Goal: Transaction & Acquisition: Purchase product/service

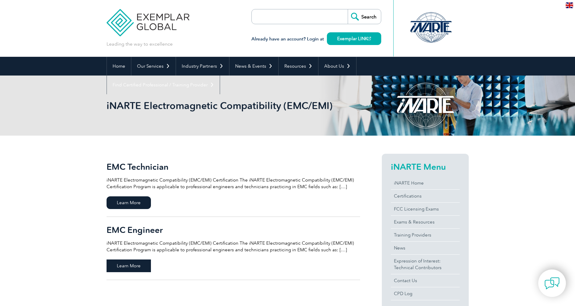
scroll to position [30, 0]
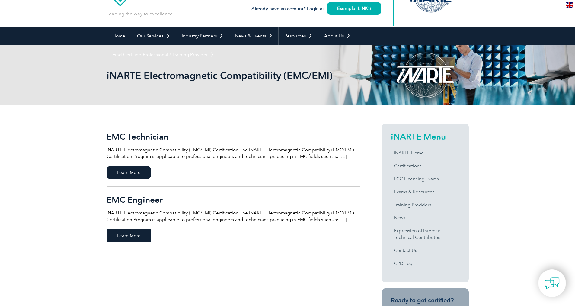
click at [133, 233] on span "Learn More" at bounding box center [129, 235] width 44 height 13
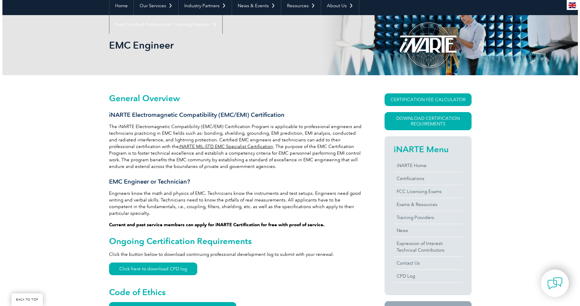
scroll to position [91, 0]
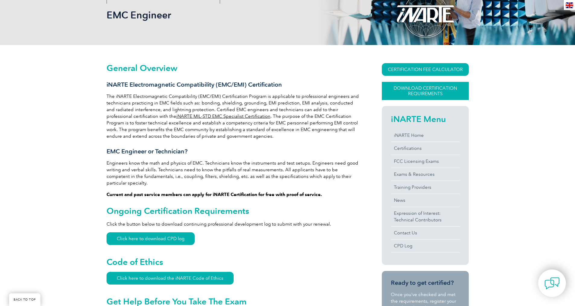
click at [439, 88] on link "Download Certification Requirements" at bounding box center [425, 91] width 87 height 18
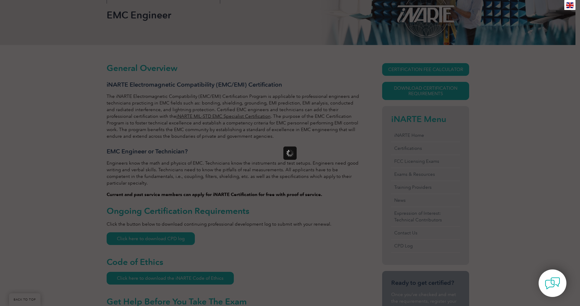
scroll to position [0, 0]
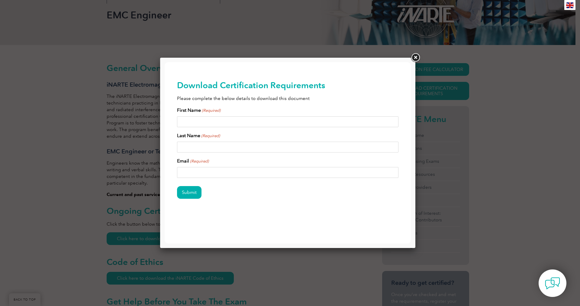
click at [228, 131] on div "First Name (Required) Last Name (Required) Email (Required)" at bounding box center [288, 142] width 222 height 71
click at [228, 126] on input "First Name (Required)" at bounding box center [288, 121] width 222 height 11
type input "Ajay"
click at [194, 150] on input "Last Name (Required)" at bounding box center [288, 147] width 222 height 11
type input "Srinivasa"
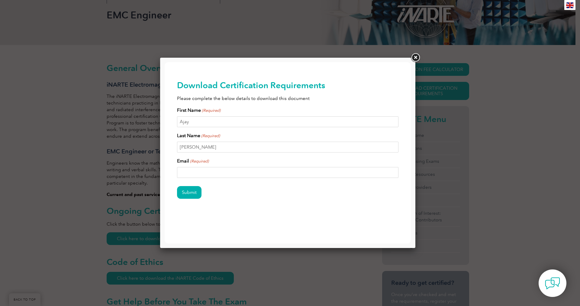
click at [205, 170] on input "Email (Required)" at bounding box center [288, 172] width 222 height 11
type input "ajay.srinivasa@keysight.com"
click at [193, 191] on input "Submit" at bounding box center [189, 192] width 24 height 13
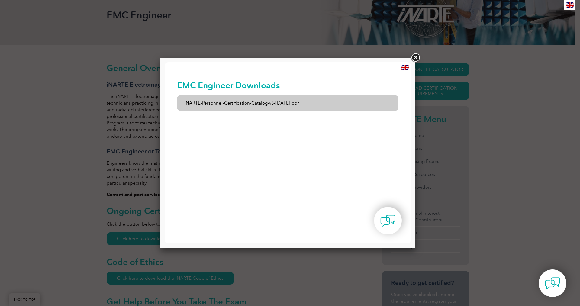
click at [284, 100] on link "iNARTE-Personnel-Certification-Catalog-v3-1-Dec2024.pdf" at bounding box center [288, 103] width 222 height 16
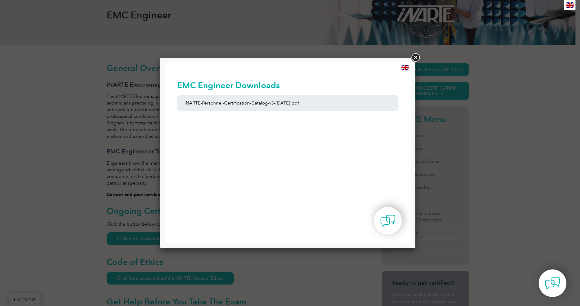
click at [418, 55] on link at bounding box center [415, 57] width 11 height 11
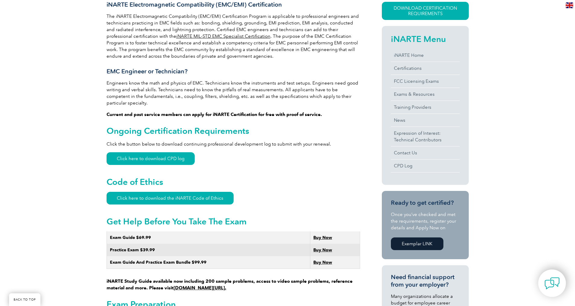
scroll to position [181, 0]
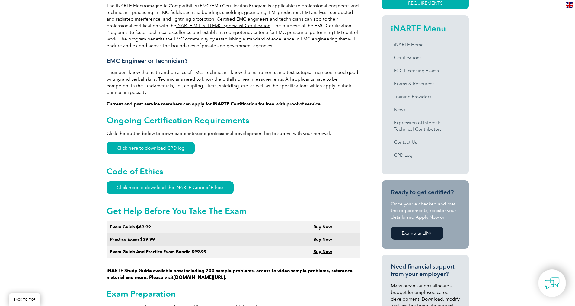
click at [329, 224] on strong "Buy Now" at bounding box center [322, 226] width 19 height 5
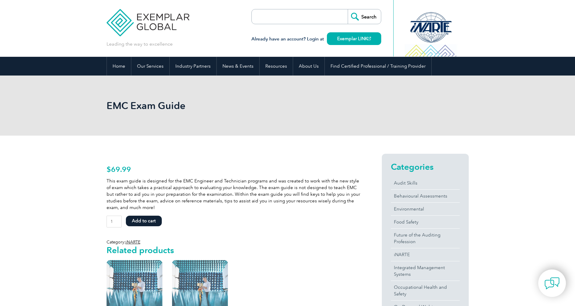
scroll to position [91, 0]
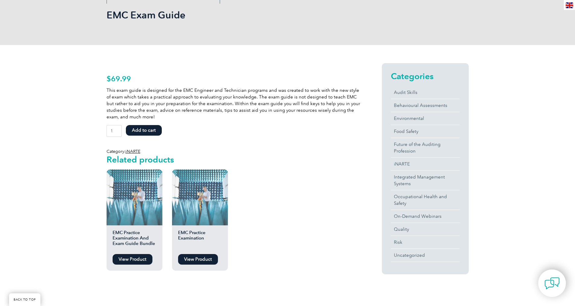
click at [129, 260] on link "View Product" at bounding box center [133, 259] width 40 height 11
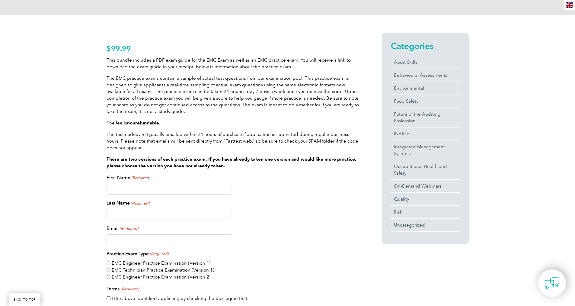
scroll to position [151, 0]
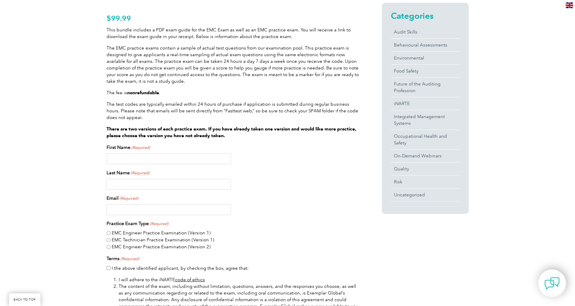
click at [108, 234] on input "EMC Engineer Practice Examination (Version 1)" at bounding box center [109, 233] width 4 height 4
radio input "true"
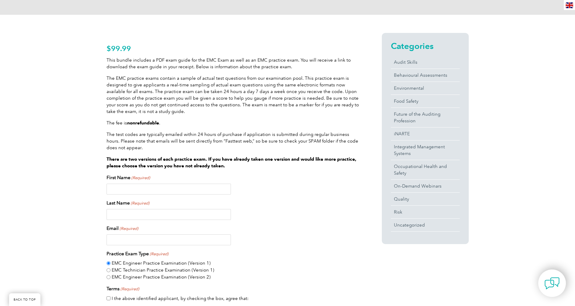
scroll to position [0, 0]
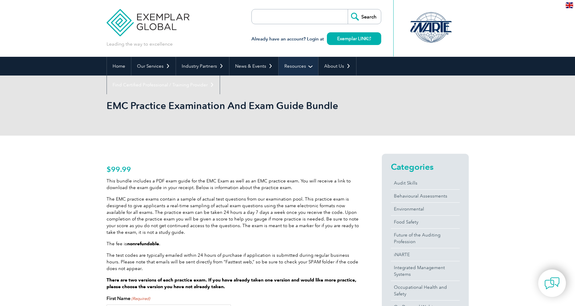
click at [297, 65] on link "Resources" at bounding box center [299, 66] width 40 height 19
click at [294, 66] on link "Resources" at bounding box center [299, 66] width 40 height 19
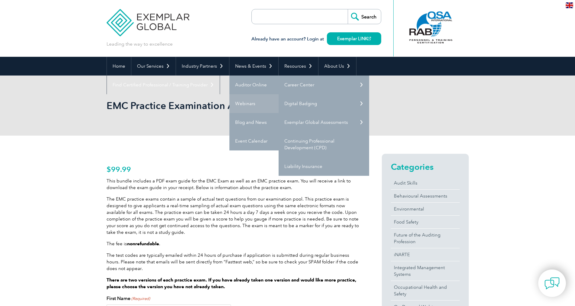
click at [254, 104] on link "Webinars" at bounding box center [275, 103] width 91 height 19
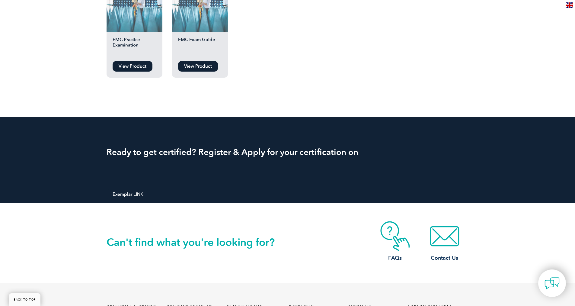
scroll to position [746, 0]
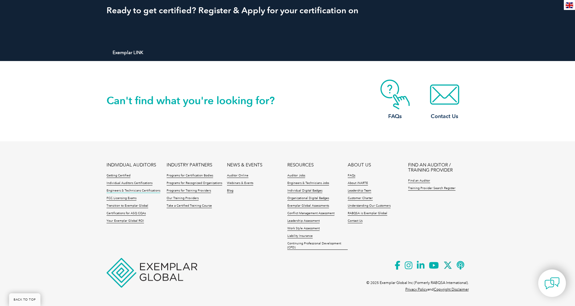
click at [124, 192] on link "Engineers & Technicians Certifications" at bounding box center [134, 191] width 54 height 4
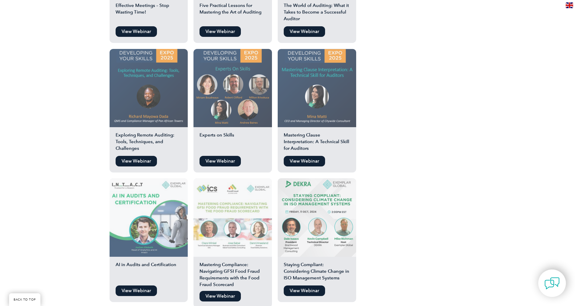
scroll to position [966, 0]
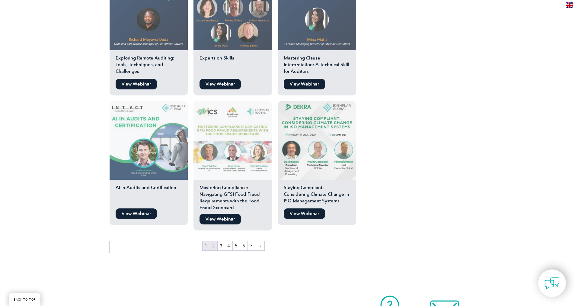
click at [215, 241] on link "2" at bounding box center [213, 245] width 7 height 9
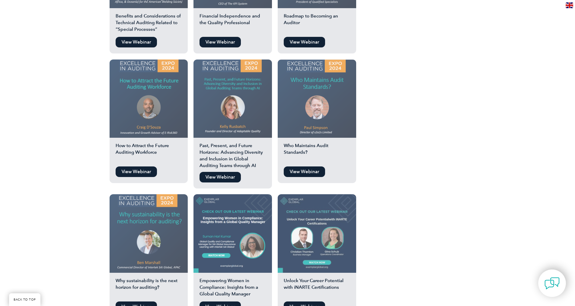
scroll to position [966, 0]
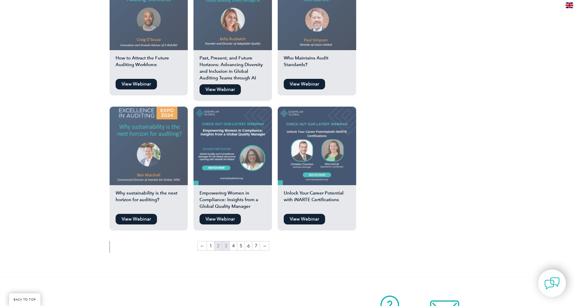
click at [228, 241] on link "3" at bounding box center [225, 245] width 7 height 9
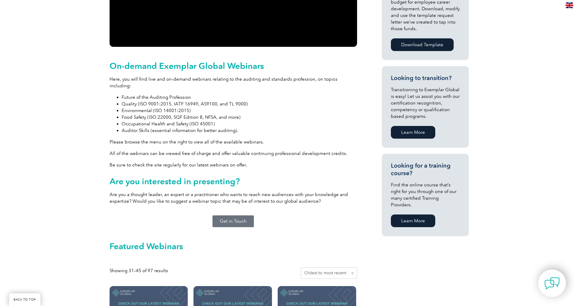
scroll to position [202, 0]
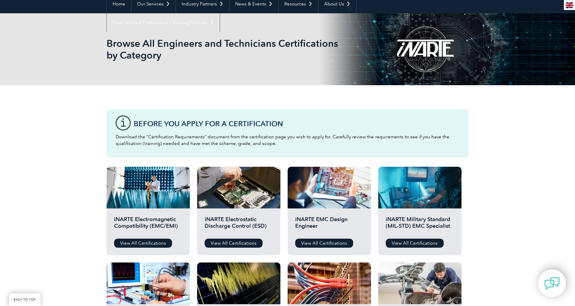
scroll to position [60, 0]
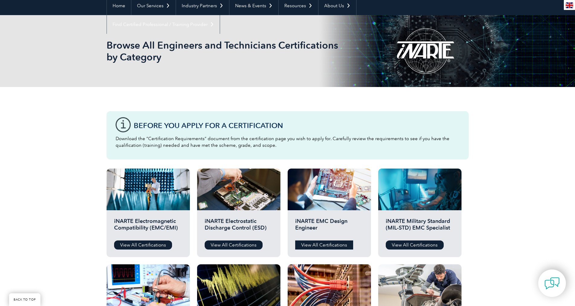
click at [328, 244] on link "View All Certifications" at bounding box center [324, 244] width 58 height 9
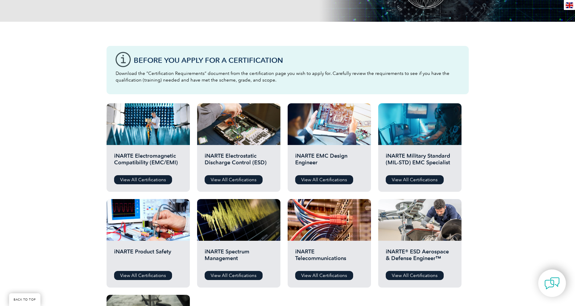
scroll to position [121, 0]
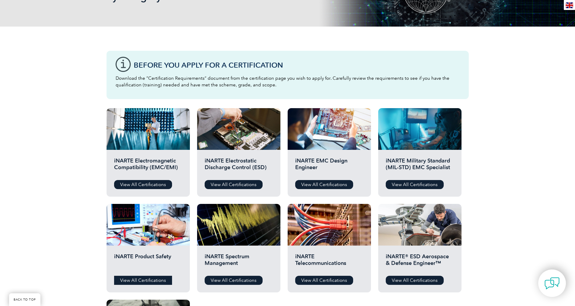
click at [147, 279] on link "View All Certifications" at bounding box center [143, 280] width 58 height 9
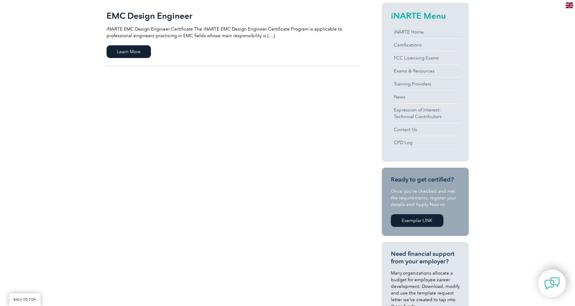
scroll to position [60, 0]
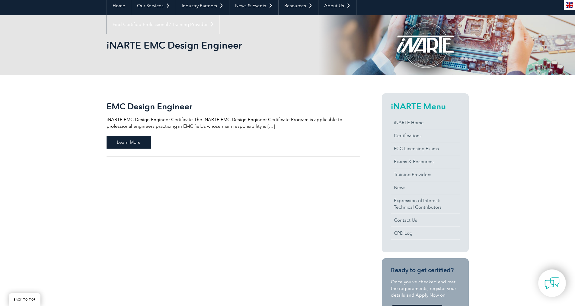
click at [141, 142] on span "Learn More" at bounding box center [129, 142] width 44 height 13
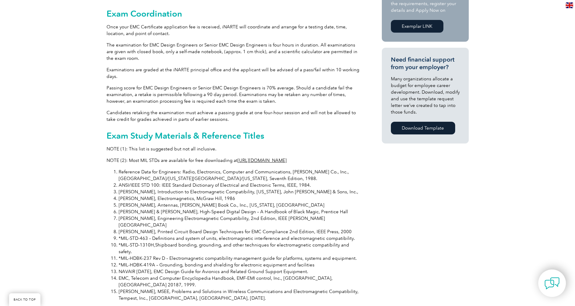
scroll to position [393, 0]
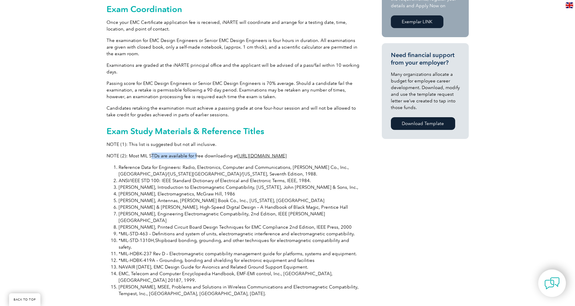
drag, startPoint x: 150, startPoint y: 149, endPoint x: 211, endPoint y: 149, distance: 61.0
click at [195, 153] on p "NOTE (2): Most MIL STDs are available for free downloading at [URL][DOMAIN_NAME]" at bounding box center [234, 156] width 254 height 7
drag, startPoint x: 397, startPoint y: 190, endPoint x: 387, endPoint y: 185, distance: 10.9
click at [397, 190] on div "General Overview iNARTE EMC Design Engineer Certificate The iNARTE EMC Design E…" at bounding box center [288, 146] width 362 height 807
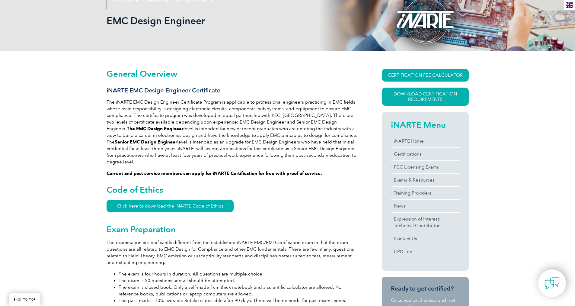
scroll to position [151, 0]
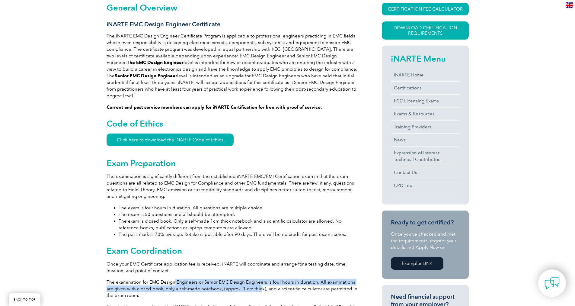
drag, startPoint x: 175, startPoint y: 276, endPoint x: 251, endPoint y: 281, distance: 76.8
click at [251, 281] on p "The examination for EMC Design Engineers or Senior EMC Design Engineers is four…" at bounding box center [234, 289] width 254 height 20
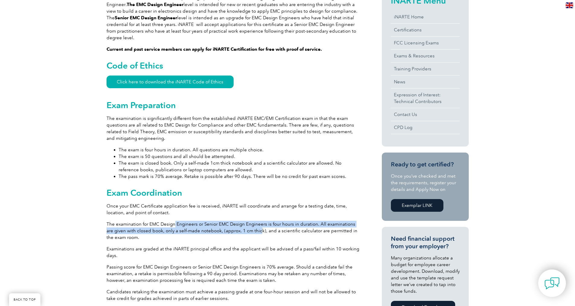
scroll to position [211, 0]
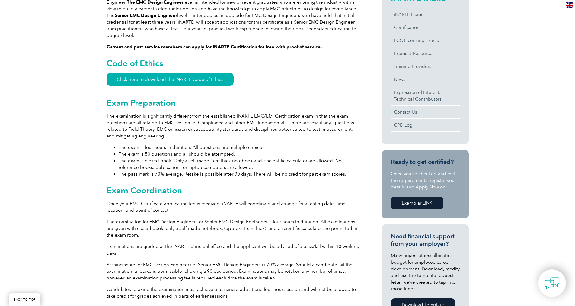
click at [237, 226] on p "The examination for EMC Design Engineers or Senior EMC Design Engineers is four…" at bounding box center [234, 228] width 254 height 20
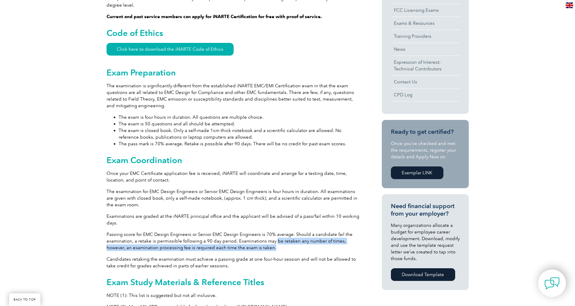
drag, startPoint x: 275, startPoint y: 236, endPoint x: 350, endPoint y: 241, distance: 76.0
click at [350, 241] on p "Passing score for EMC Design Engineers or Senior EMC Design Engineers is 70% av…" at bounding box center [234, 241] width 254 height 20
click at [224, 241] on p "Passing score for EMC Design Engineers or Senior EMC Design Engineers is 70% av…" at bounding box center [234, 241] width 254 height 20
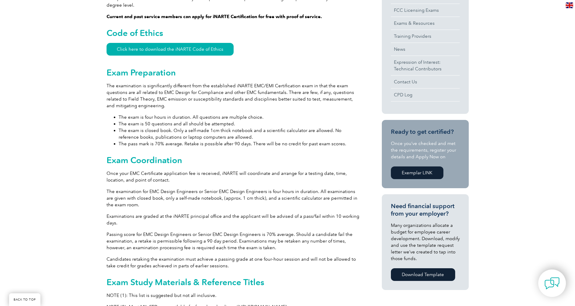
click at [208, 237] on p "Passing score for EMC Design Engineers or Senior EMC Design Engineers is 70% av…" at bounding box center [234, 241] width 254 height 20
click at [216, 241] on p "Passing score for EMC Design Engineers or Senior EMC Design Engineers is 70% av…" at bounding box center [234, 241] width 254 height 20
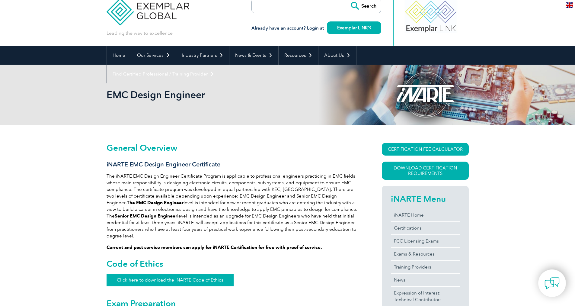
scroll to position [0, 0]
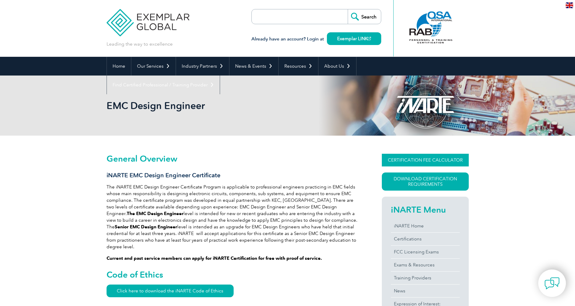
click at [424, 159] on link "CERTIFICATION FEE CALCULATOR" at bounding box center [425, 160] width 87 height 13
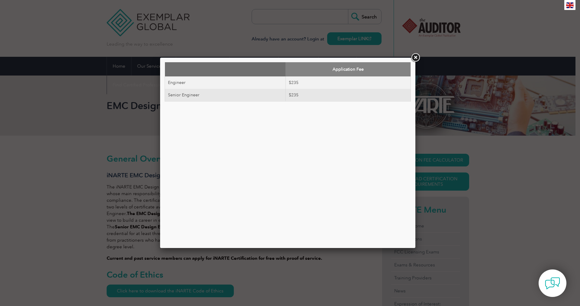
click at [416, 57] on link at bounding box center [415, 57] width 11 height 11
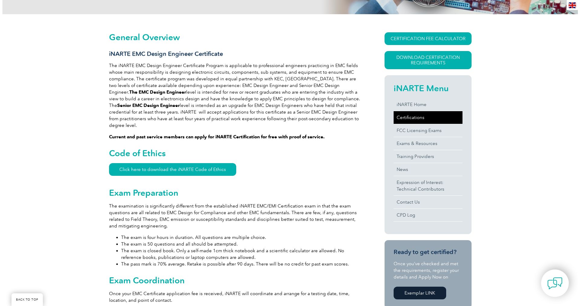
scroll to position [121, 0]
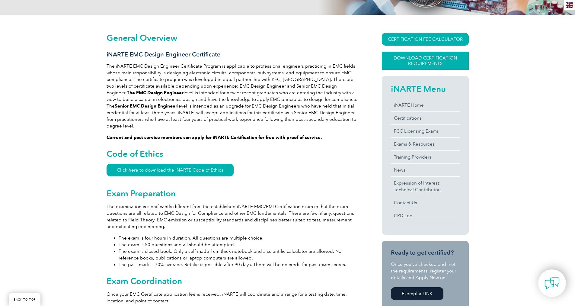
click at [416, 63] on link "Download Certification Requirements" at bounding box center [425, 61] width 87 height 18
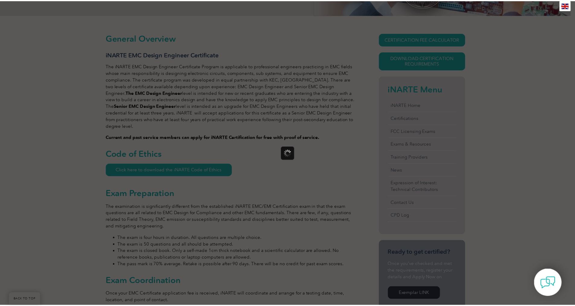
scroll to position [0, 0]
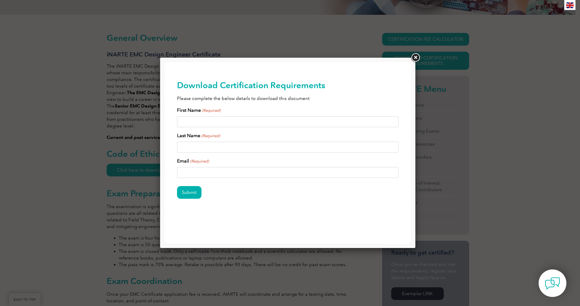
click at [212, 126] on input "First Name (Required)" at bounding box center [288, 121] width 222 height 11
click at [415, 58] on link at bounding box center [415, 57] width 11 height 11
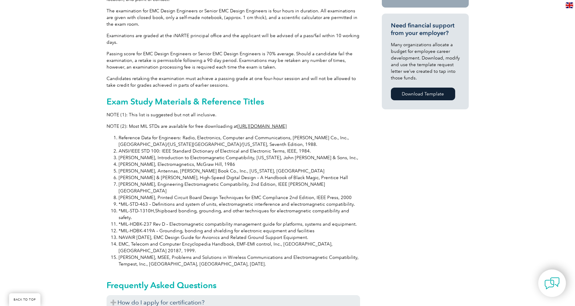
scroll to position [356, 0]
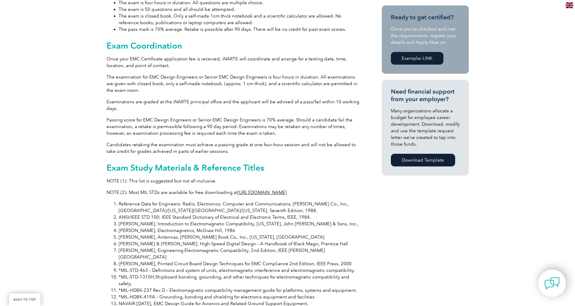
click at [272, 190] on link "http://www.everyspec.com" at bounding box center [262, 192] width 49 height 5
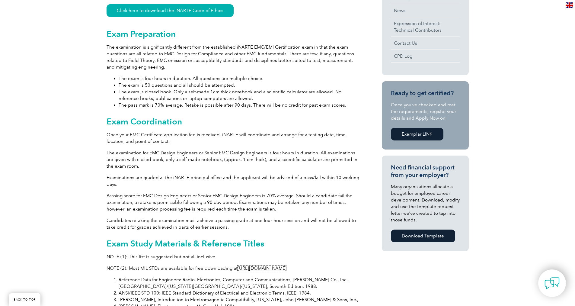
scroll to position [265, 0]
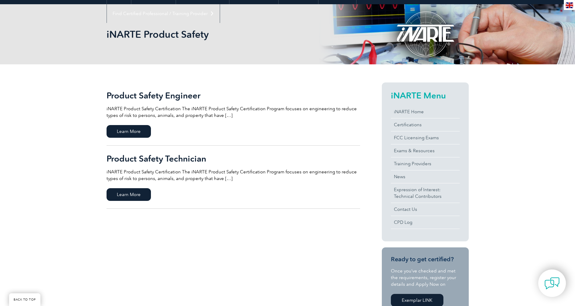
scroll to position [60, 0]
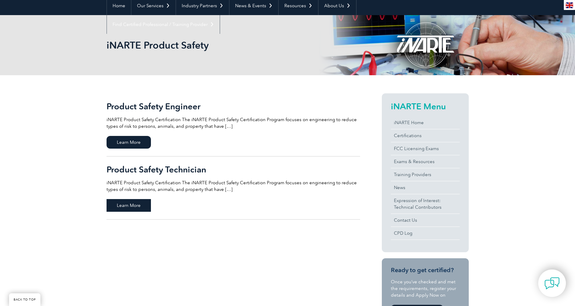
click at [140, 207] on span "Learn More" at bounding box center [129, 205] width 44 height 13
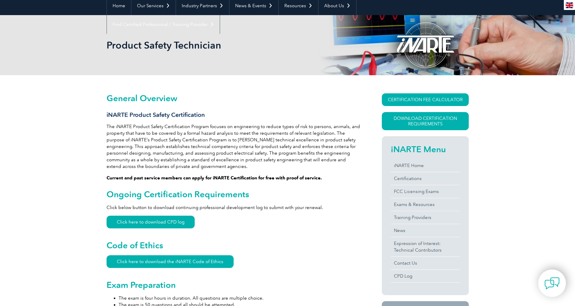
scroll to position [30, 0]
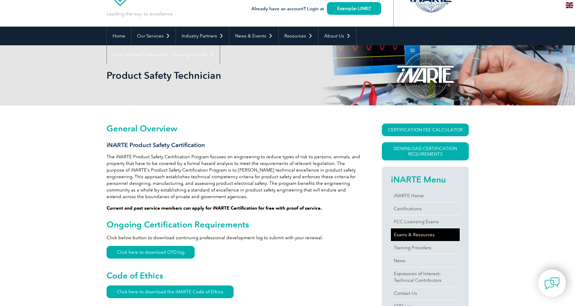
click at [414, 234] on link "Exams & Resources" at bounding box center [425, 234] width 69 height 13
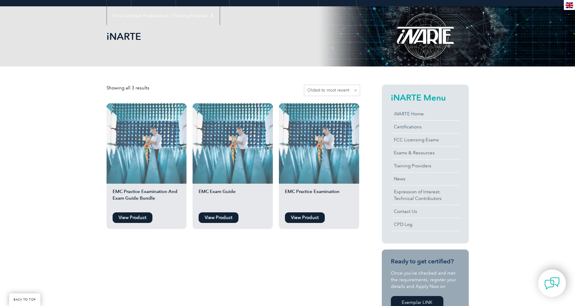
scroll to position [91, 0]
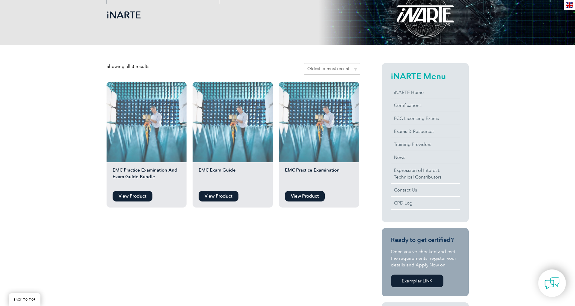
click at [142, 197] on link "View Product" at bounding box center [133, 196] width 40 height 11
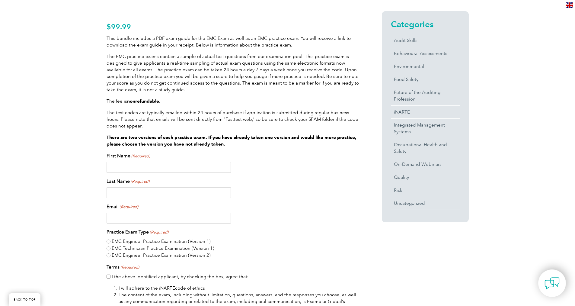
scroll to position [151, 0]
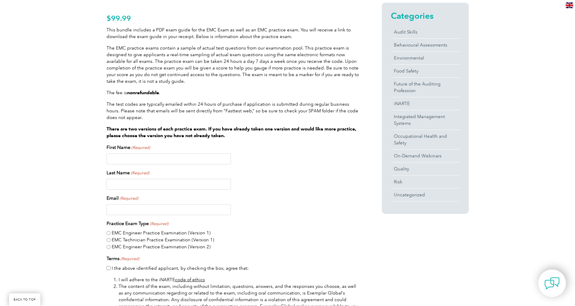
click at [131, 162] on input "First Name (Required)" at bounding box center [169, 158] width 124 height 11
type input "Ajay"
click at [134, 187] on input "Last Name (Required)" at bounding box center [169, 184] width 124 height 11
type input "[PERSON_NAME]"
click at [130, 213] on input "Email (Required)" at bounding box center [169, 209] width 124 height 11
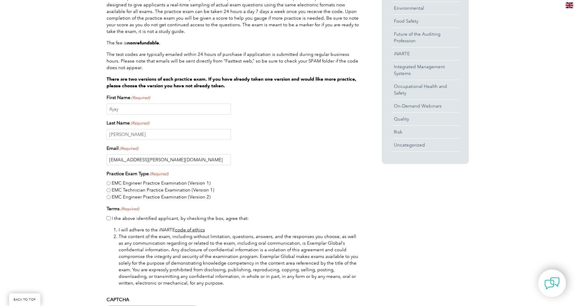
scroll to position [211, 0]
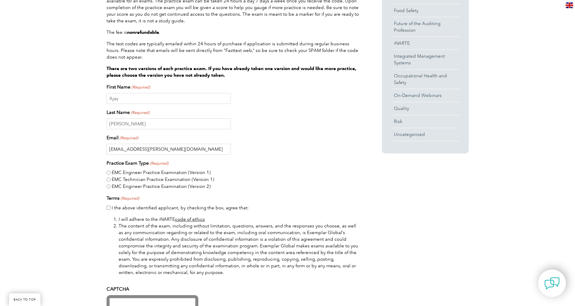
type input "[EMAIL_ADDRESS][PERSON_NAME][DOMAIN_NAME]"
click at [109, 208] on input "I the above identified applicant, by checking the box, agree that:" at bounding box center [109, 208] width 4 height 4
checkbox input "true"
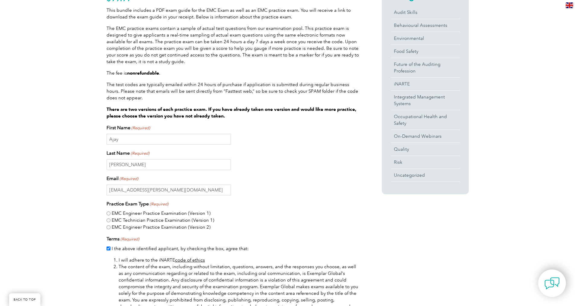
scroll to position [181, 0]
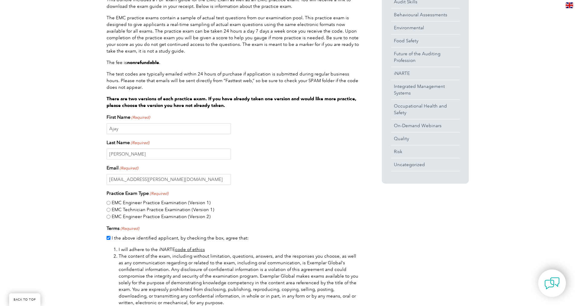
click at [108, 215] on input "EMC Engineer Practice Examination (Version 2)" at bounding box center [109, 217] width 4 height 4
radio input "true"
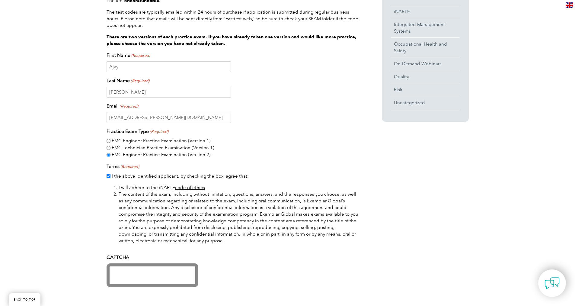
scroll to position [302, 0]
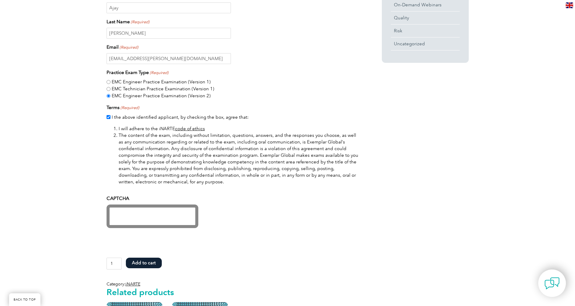
click at [112, 263] on input "1" at bounding box center [114, 264] width 15 height 12
click at [148, 264] on button "Add to cart" at bounding box center [144, 263] width 36 height 11
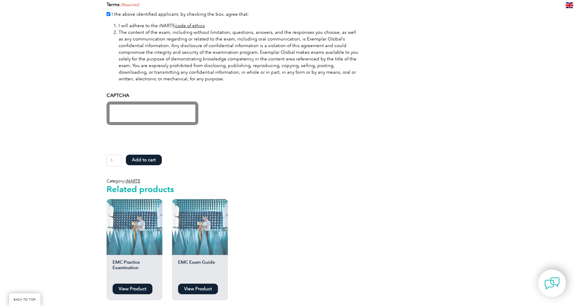
scroll to position [483, 0]
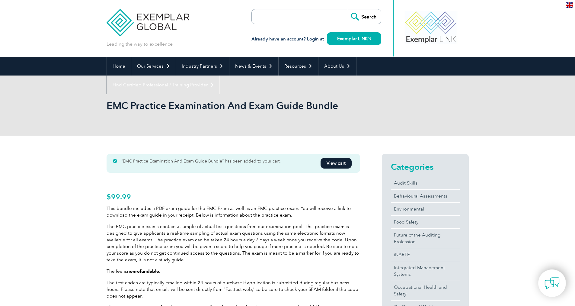
click at [333, 162] on link "View cart" at bounding box center [336, 163] width 31 height 11
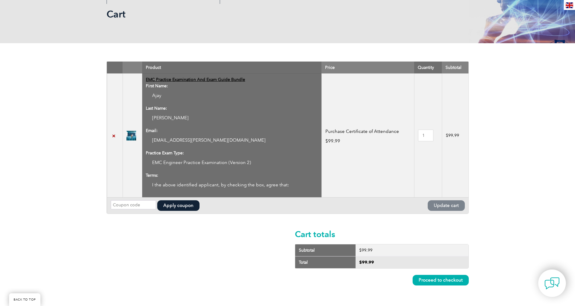
scroll to position [91, 0]
click at [461, 278] on link "Proceed to checkout" at bounding box center [441, 280] width 56 height 11
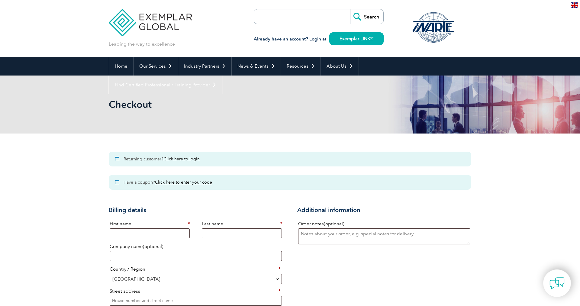
select select "[GEOGRAPHIC_DATA]"
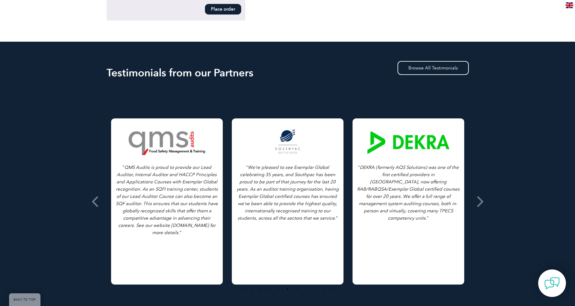
scroll to position [725, 0]
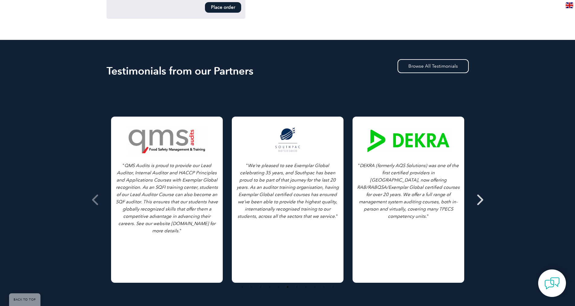
click at [480, 200] on icon at bounding box center [480, 200] width 8 height 0
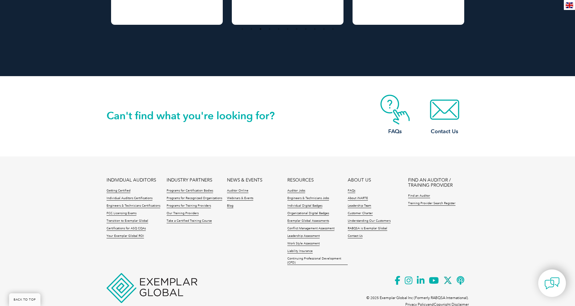
scroll to position [998, 0]
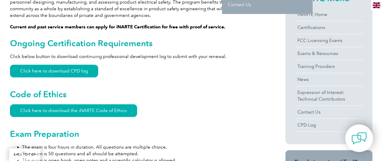
scroll to position [60, 0]
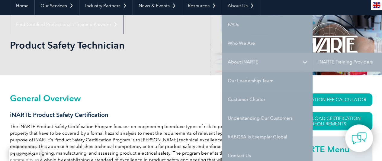
click at [275, 59] on link "About iNARTE" at bounding box center [267, 62] width 91 height 19
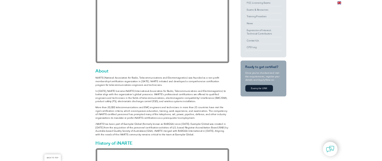
scroll to position [167, 0]
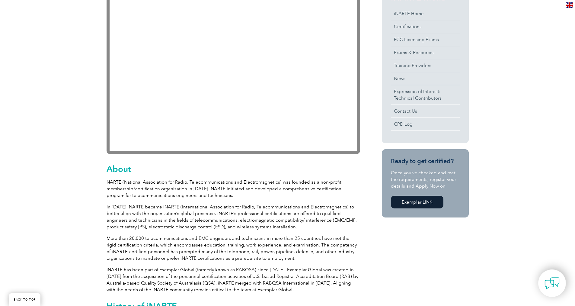
click at [382, 161] on link "Exemplar LINK" at bounding box center [417, 202] width 53 height 13
